Goal: Information Seeking & Learning: Learn about a topic

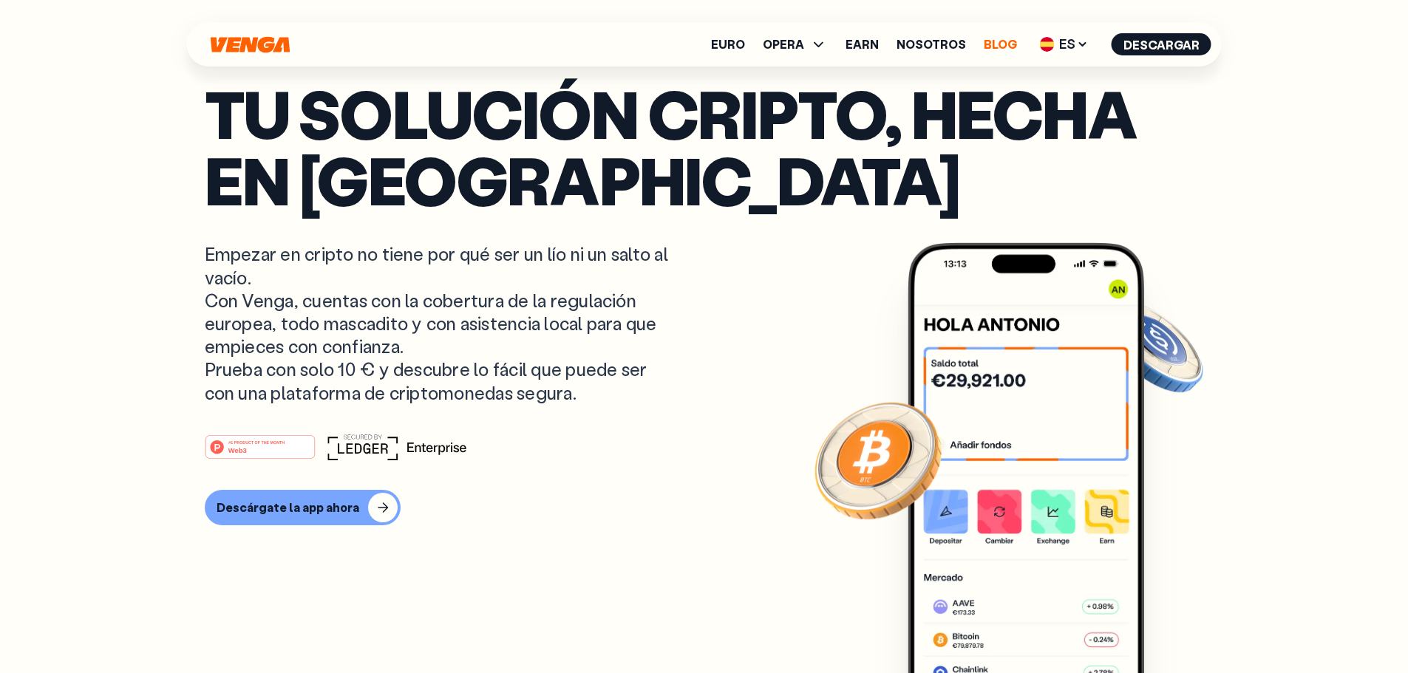
click at [993, 43] on link "Blog" at bounding box center [1000, 44] width 33 height 12
